Goal: Understand process/instructions: Learn how to perform a task or action

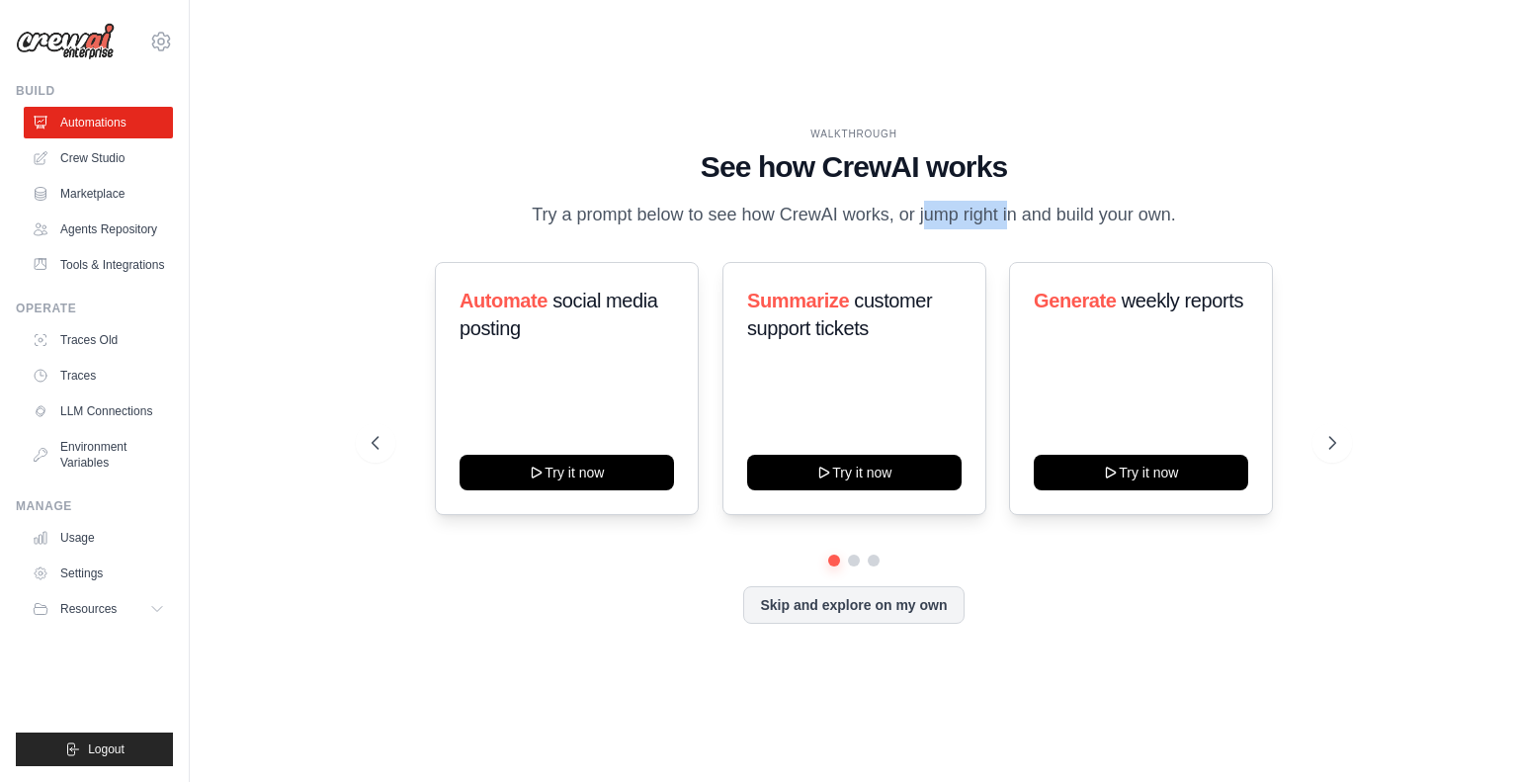
drag, startPoint x: 881, startPoint y: 202, endPoint x: 977, endPoint y: 199, distance: 96.9
click at [977, 201] on p "Try a prompt below to see how CrewAI works, or jump right in and build your own." at bounding box center [854, 215] width 664 height 29
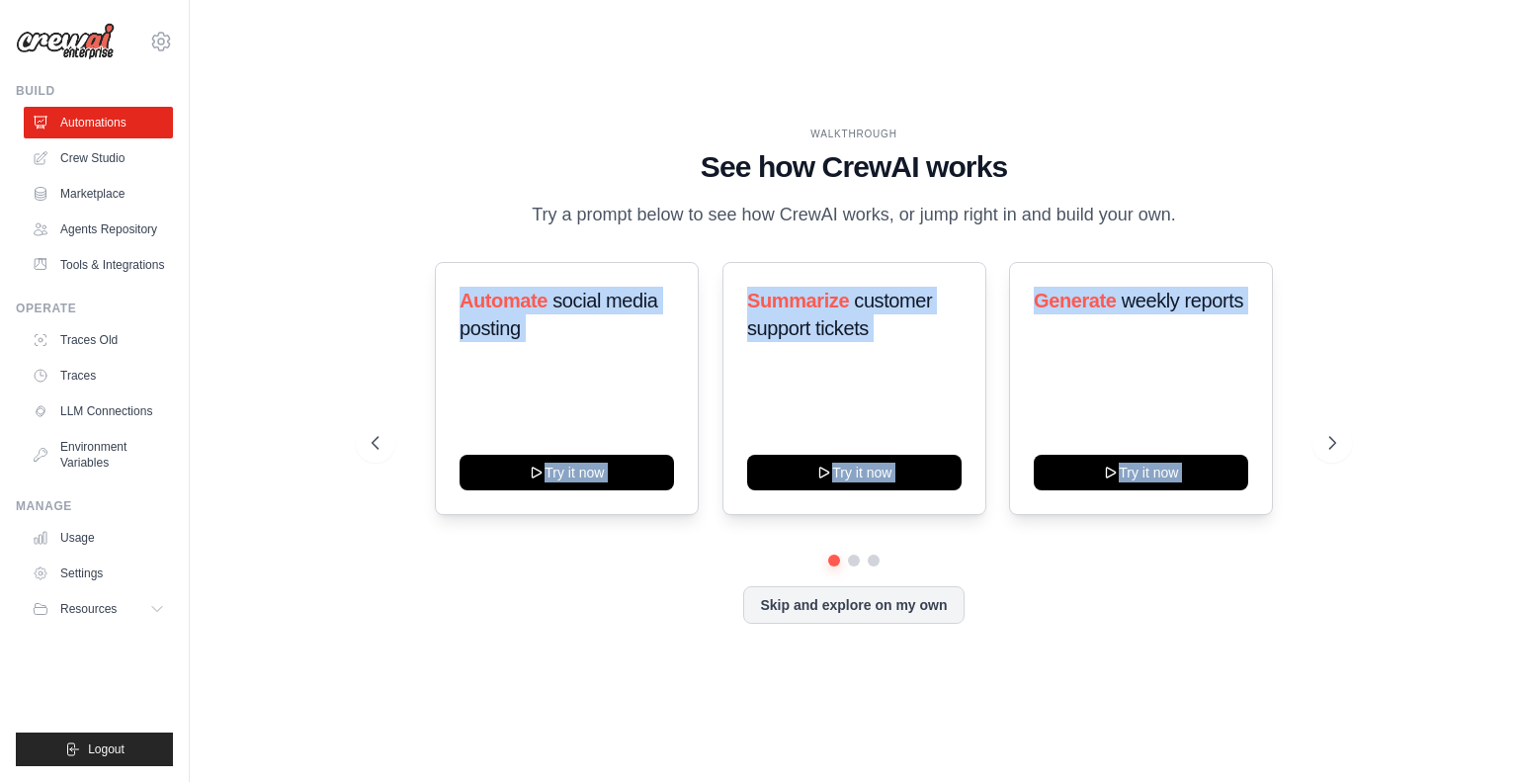
drag, startPoint x: 417, startPoint y: 262, endPoint x: 1275, endPoint y: 575, distance: 913.2
click at [1261, 572] on div "WALKTHROUGH See how CrewAI works Try a prompt below to see how CrewAI works, or…" at bounding box center [854, 390] width 1012 height 528
click at [1277, 566] on div at bounding box center [854, 560] width 965 height 12
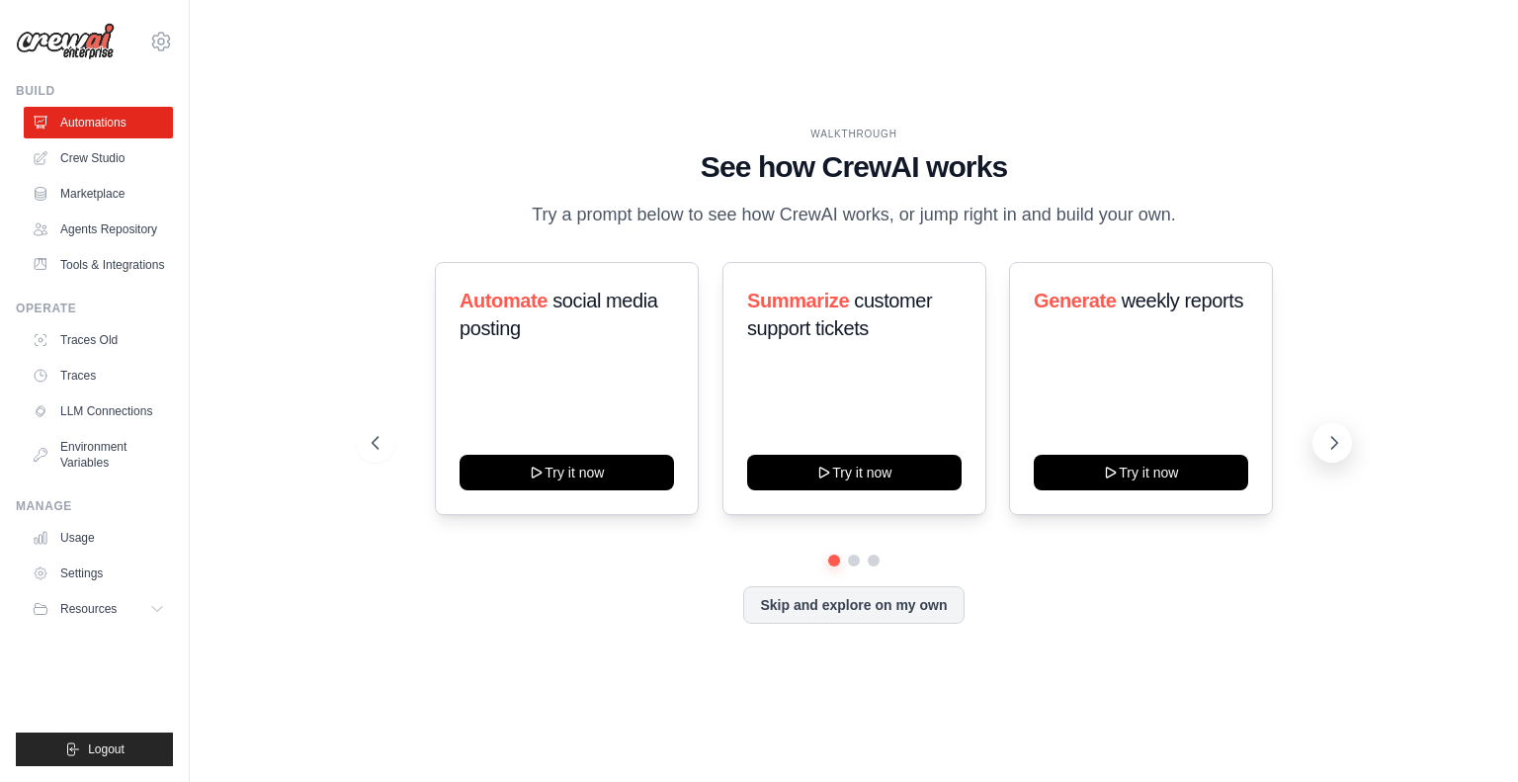
click at [1342, 453] on icon at bounding box center [1334, 443] width 20 height 20
click at [1332, 453] on icon at bounding box center [1334, 443] width 20 height 20
click at [376, 449] on icon at bounding box center [374, 443] width 6 height 12
click at [381, 453] on icon at bounding box center [374, 443] width 20 height 20
drag, startPoint x: 363, startPoint y: 589, endPoint x: 416, endPoint y: 589, distance: 53.4
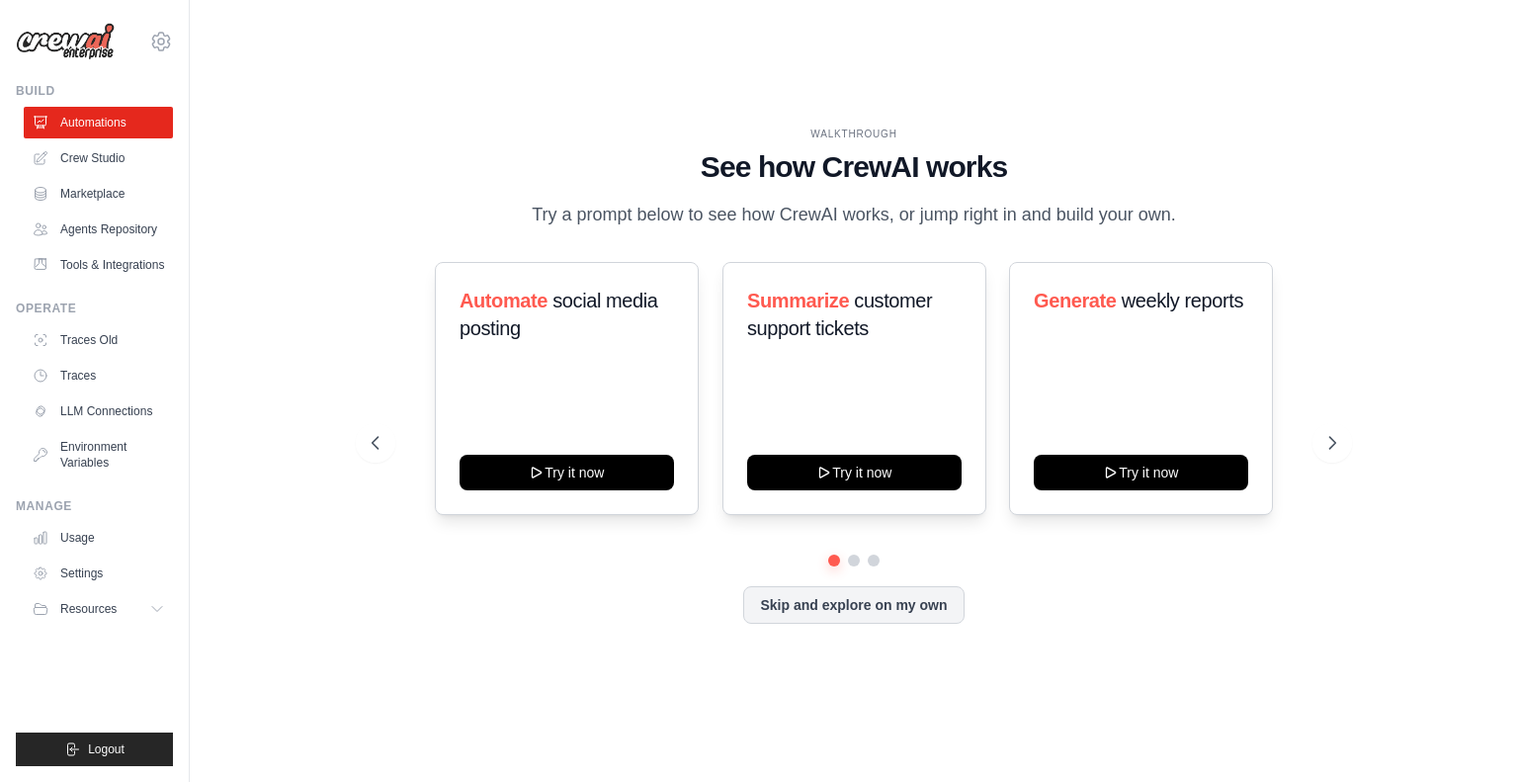
click at [363, 590] on div "WALKTHROUGH See how CrewAI works Try a prompt below to see how CrewAI works, or…" at bounding box center [854, 390] width 1012 height 528
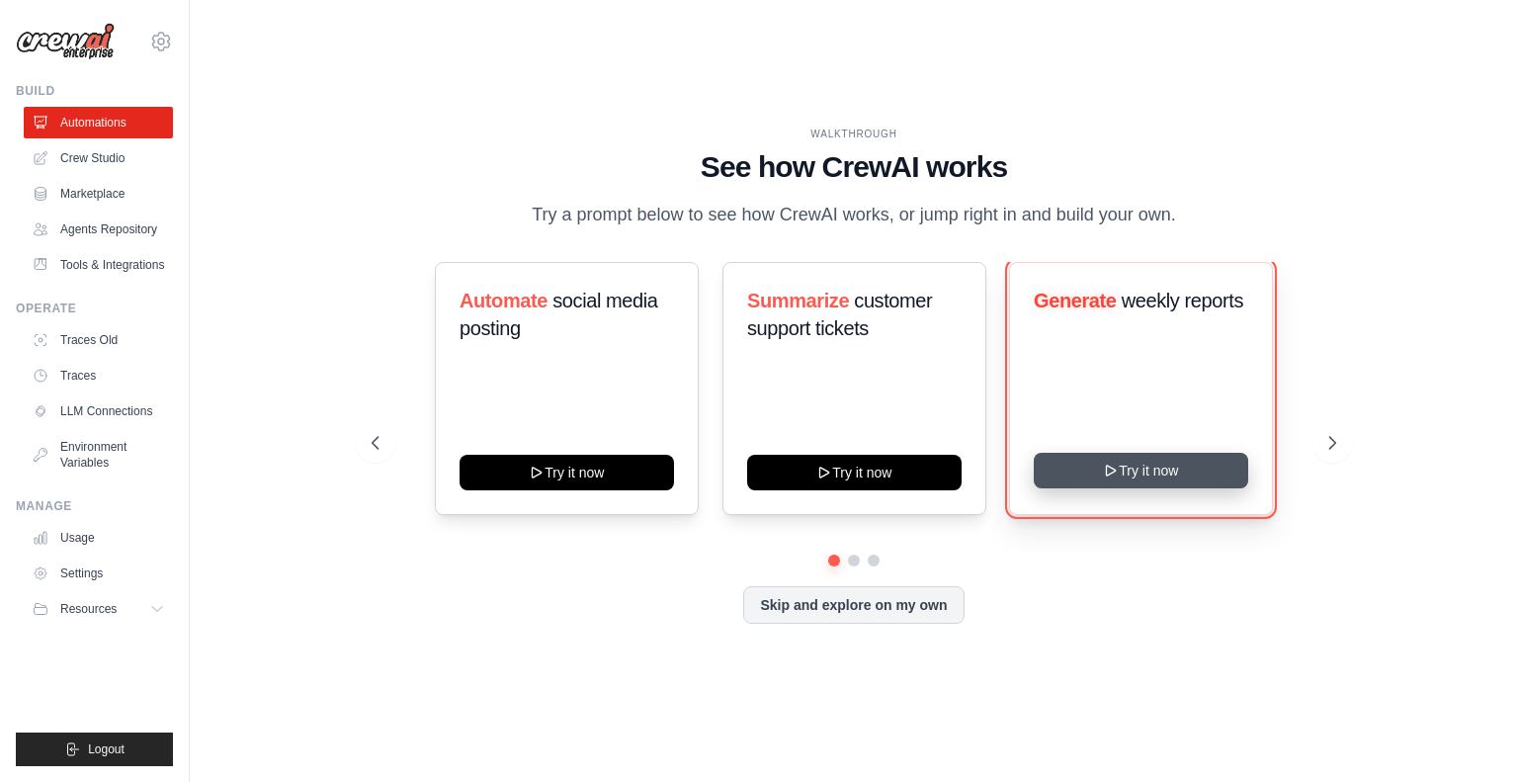
click at [1115, 478] on icon at bounding box center [1112, 471] width 16 height 16
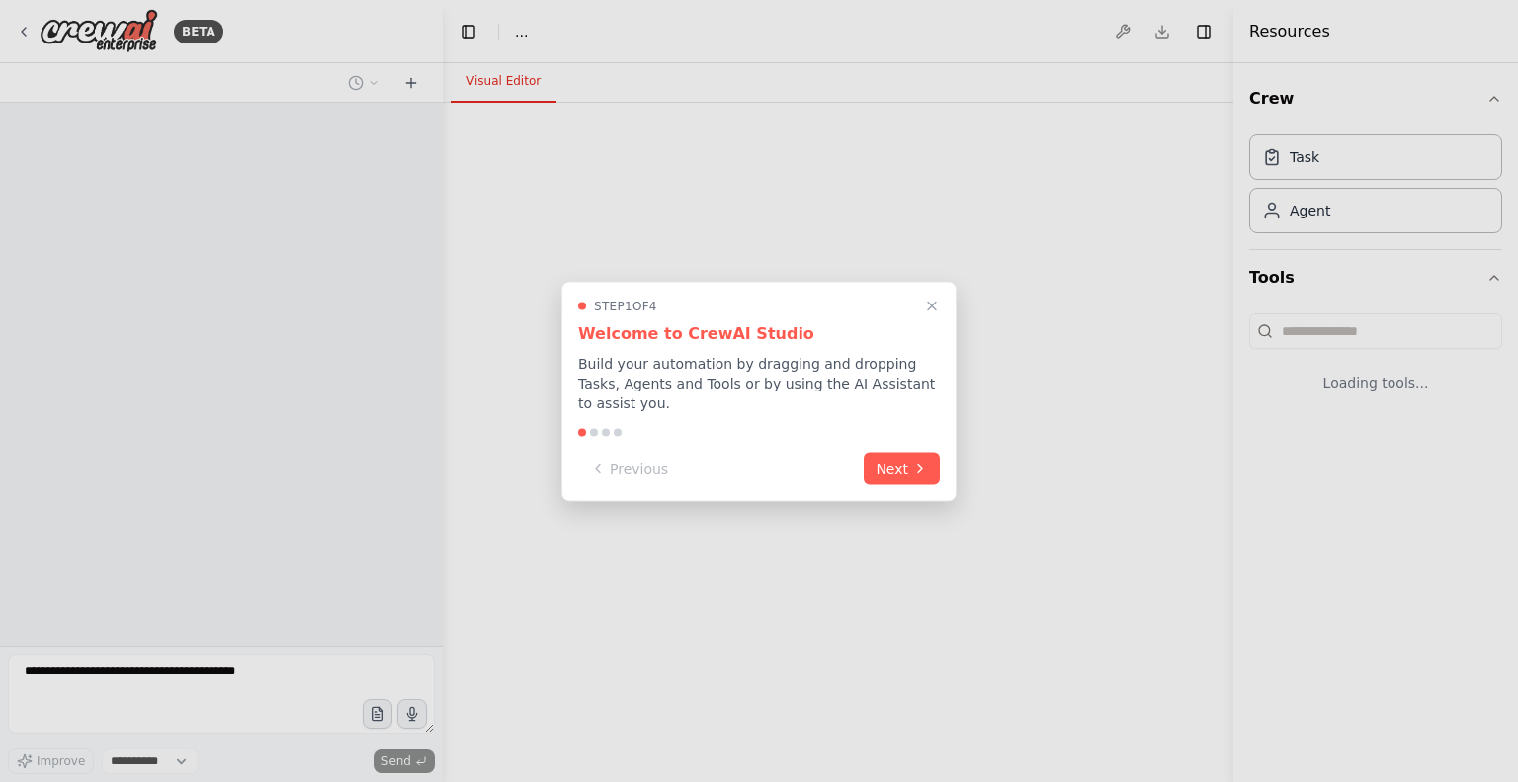
select select "****"
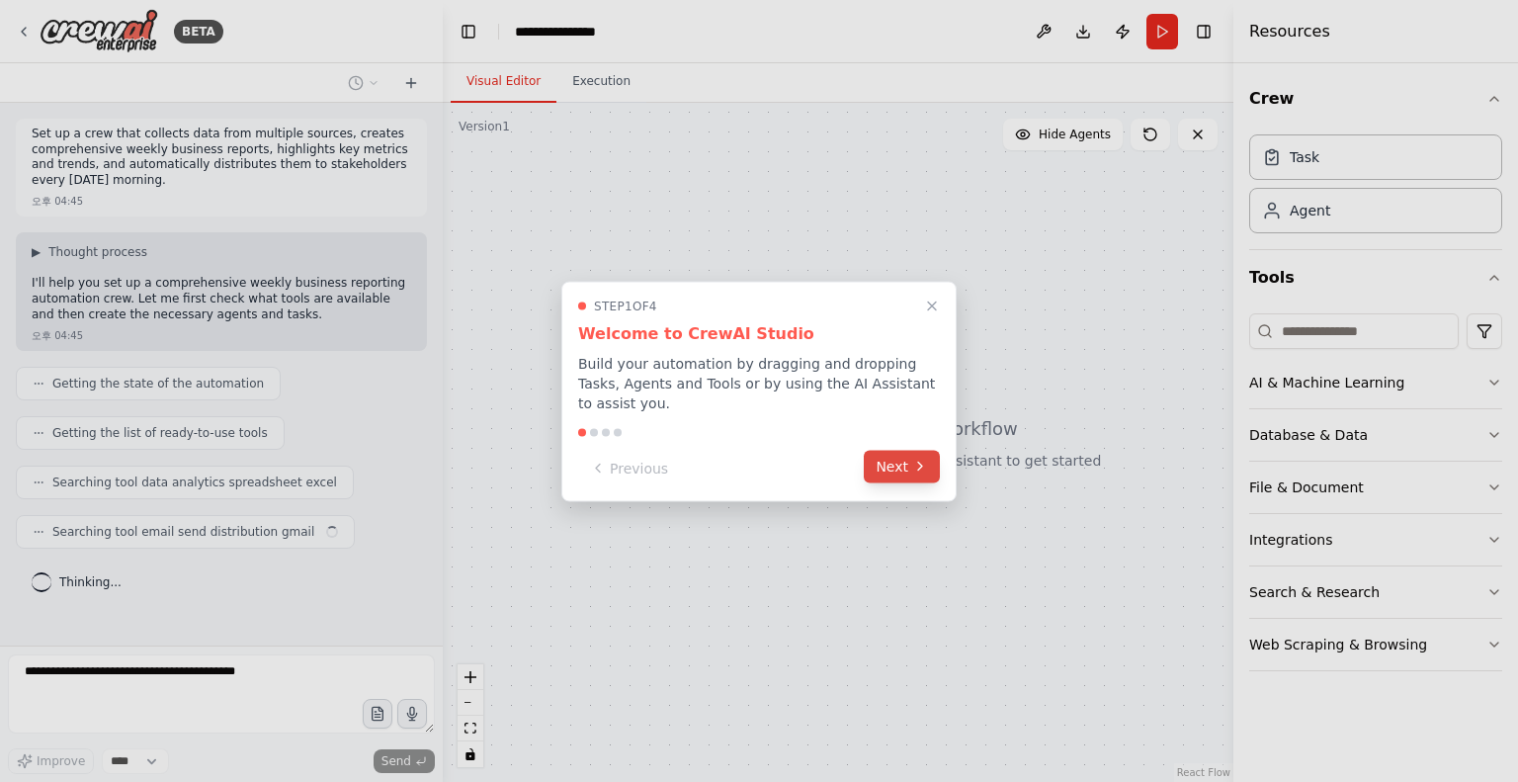
click at [898, 468] on button "Next" at bounding box center [902, 466] width 76 height 33
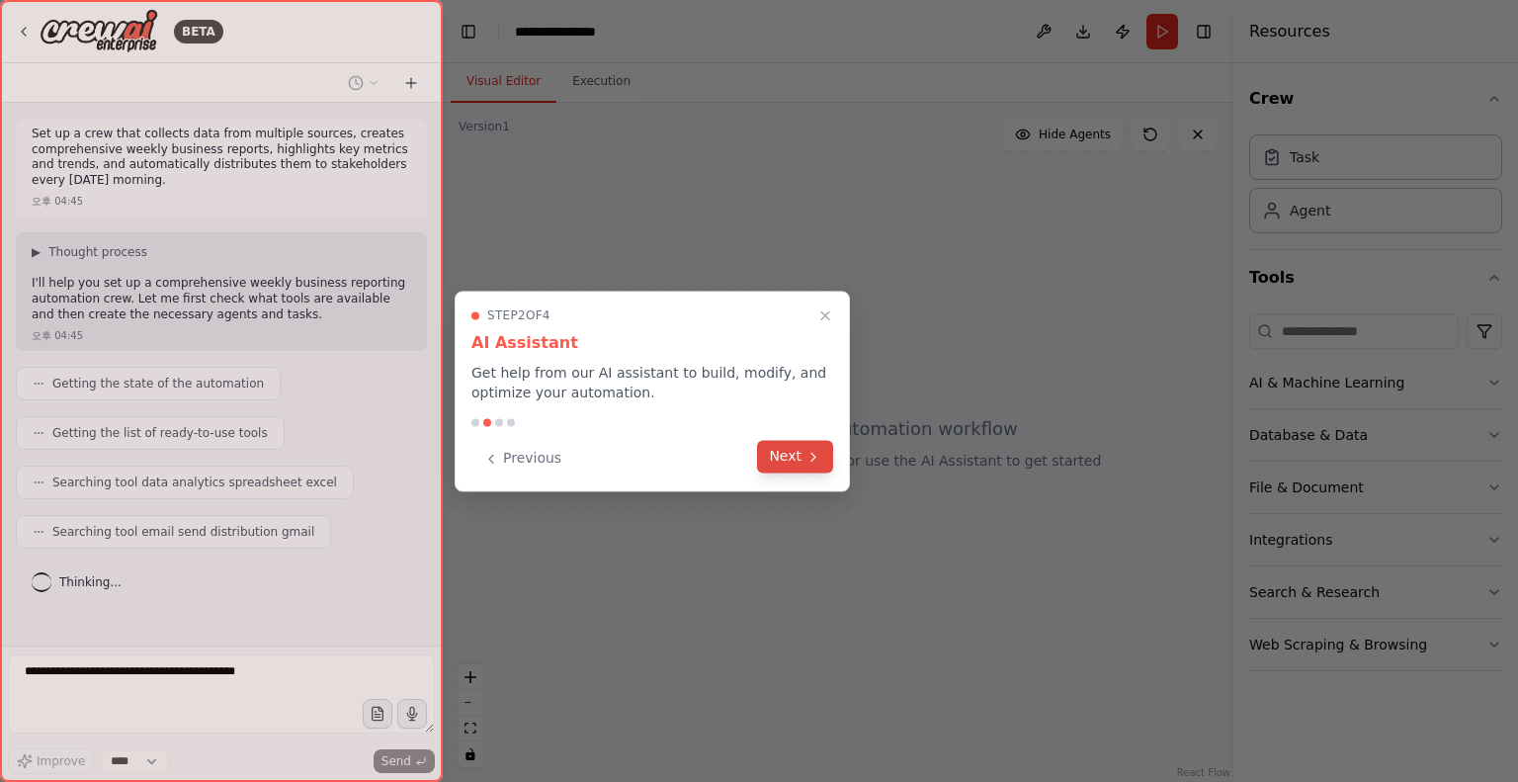
click at [791, 460] on button "Next" at bounding box center [795, 456] width 76 height 33
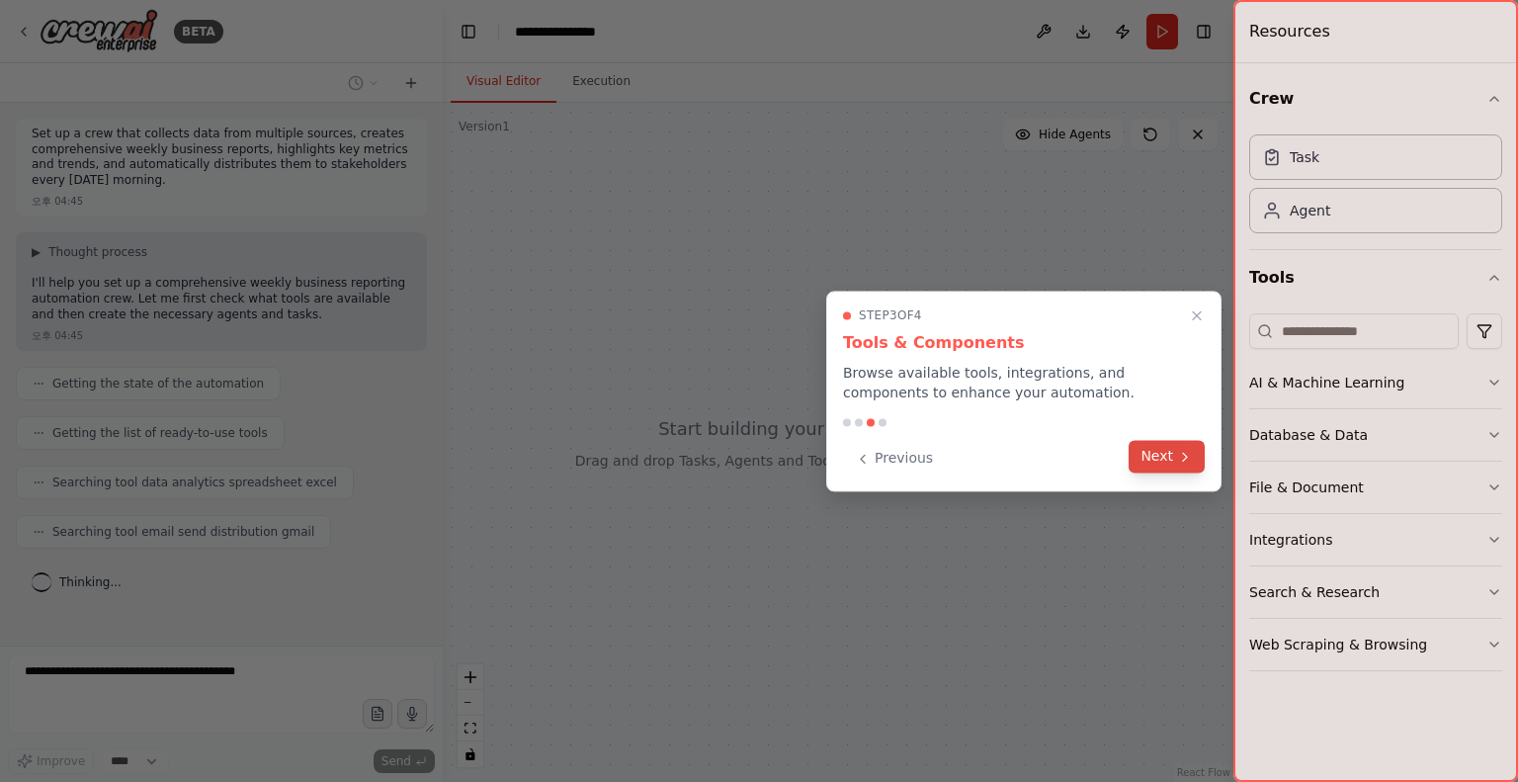
click at [1170, 458] on button "Next" at bounding box center [1167, 456] width 76 height 33
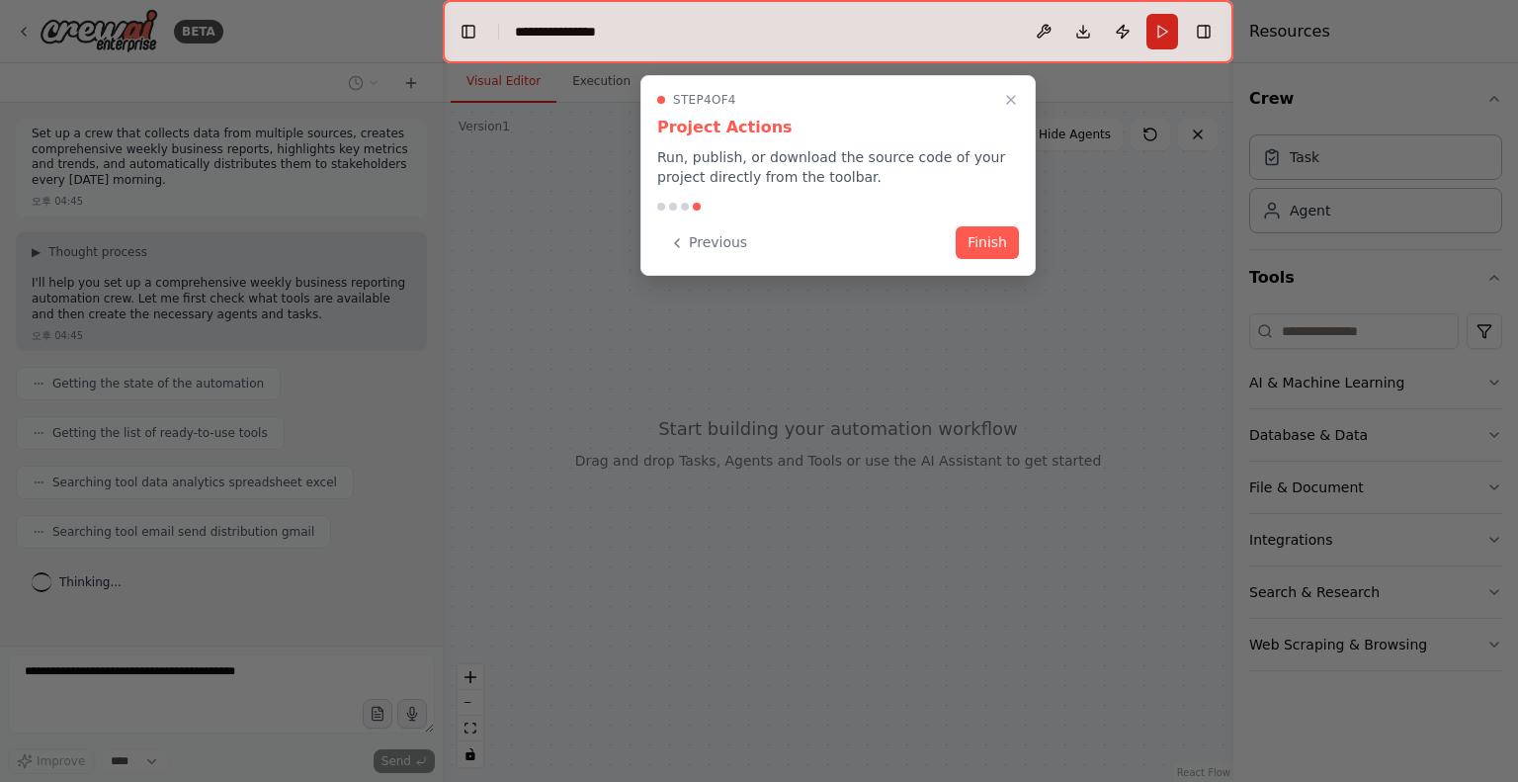
scroll to position [16, 0]
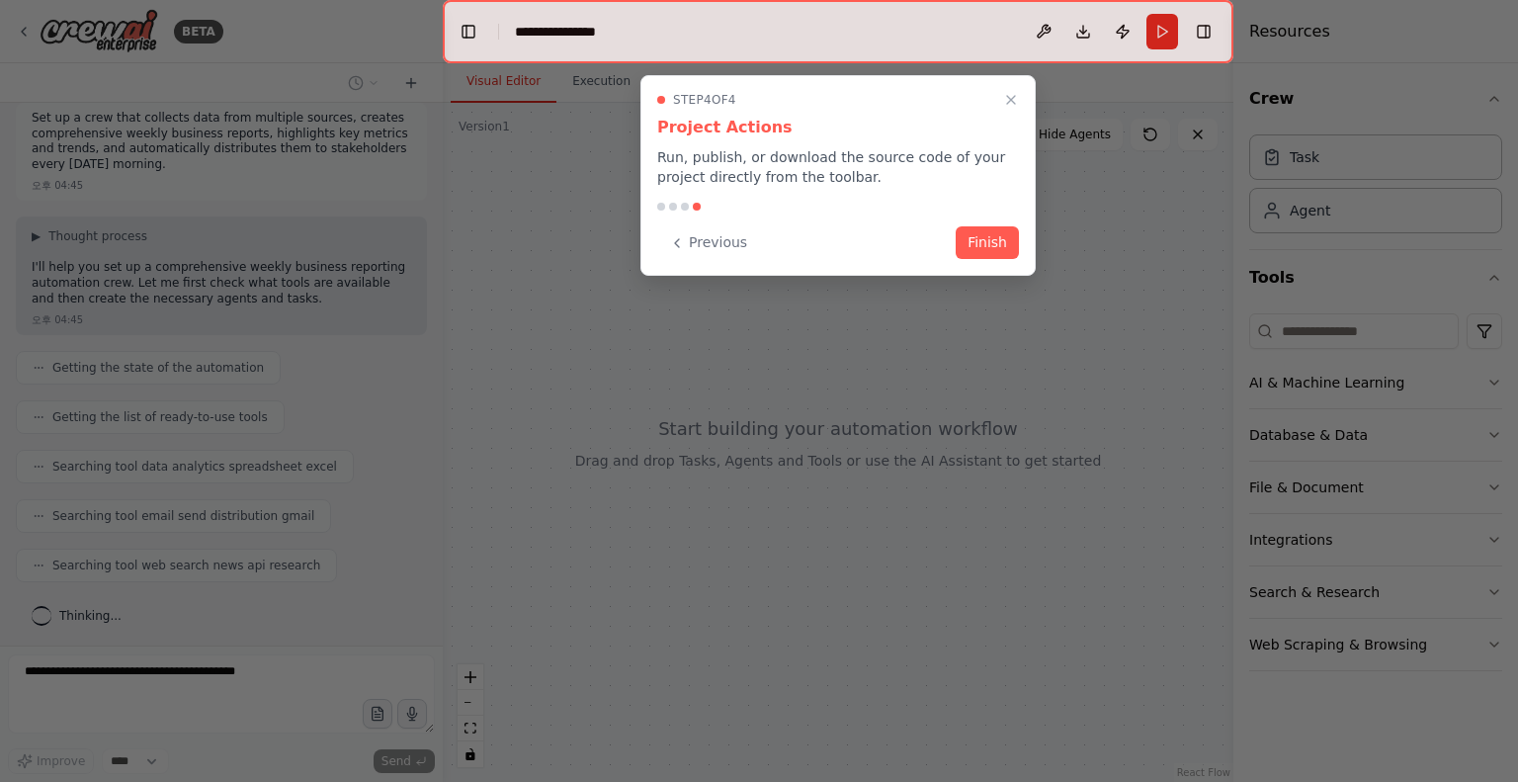
click at [970, 224] on div "Step 4 of 4 Project Actions Run, publish, or download the source code of your p…" at bounding box center [837, 175] width 395 height 201
click at [976, 230] on button "Finish" at bounding box center [987, 240] width 63 height 33
